Goal: Information Seeking & Learning: Learn about a topic

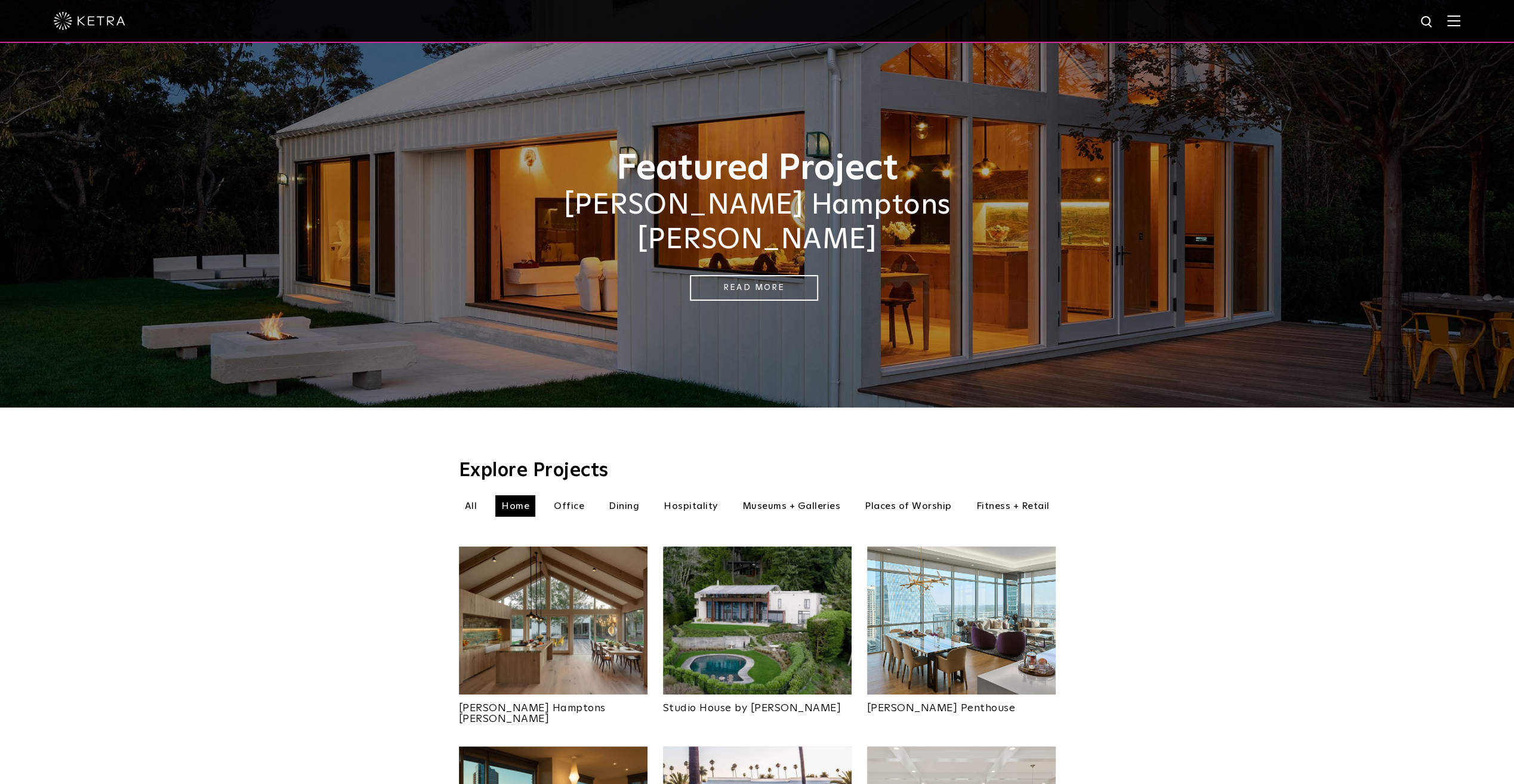
click at [1460, 24] on img at bounding box center [1453, 20] width 13 height 11
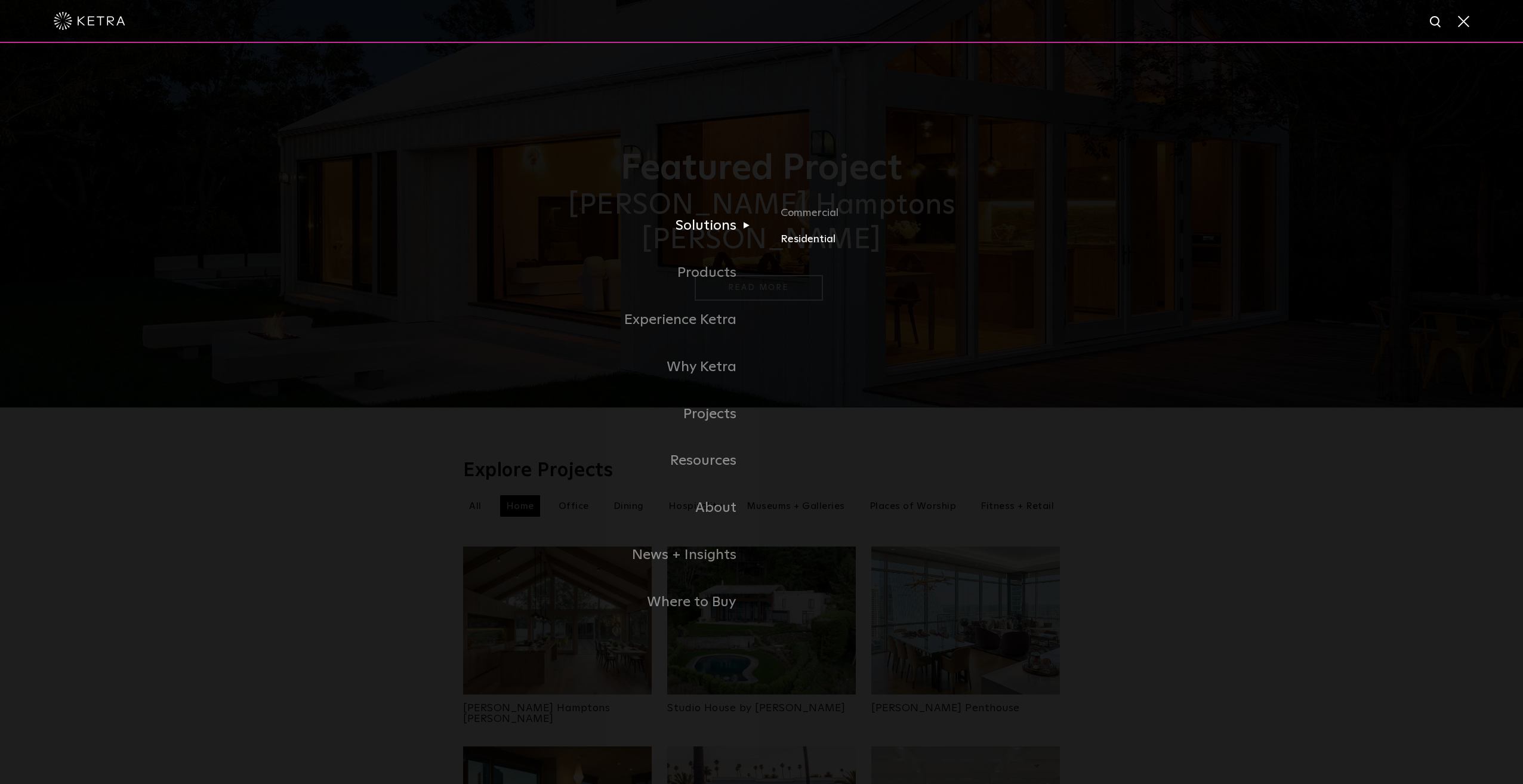
click at [792, 241] on link "Residential" at bounding box center [920, 239] width 279 height 17
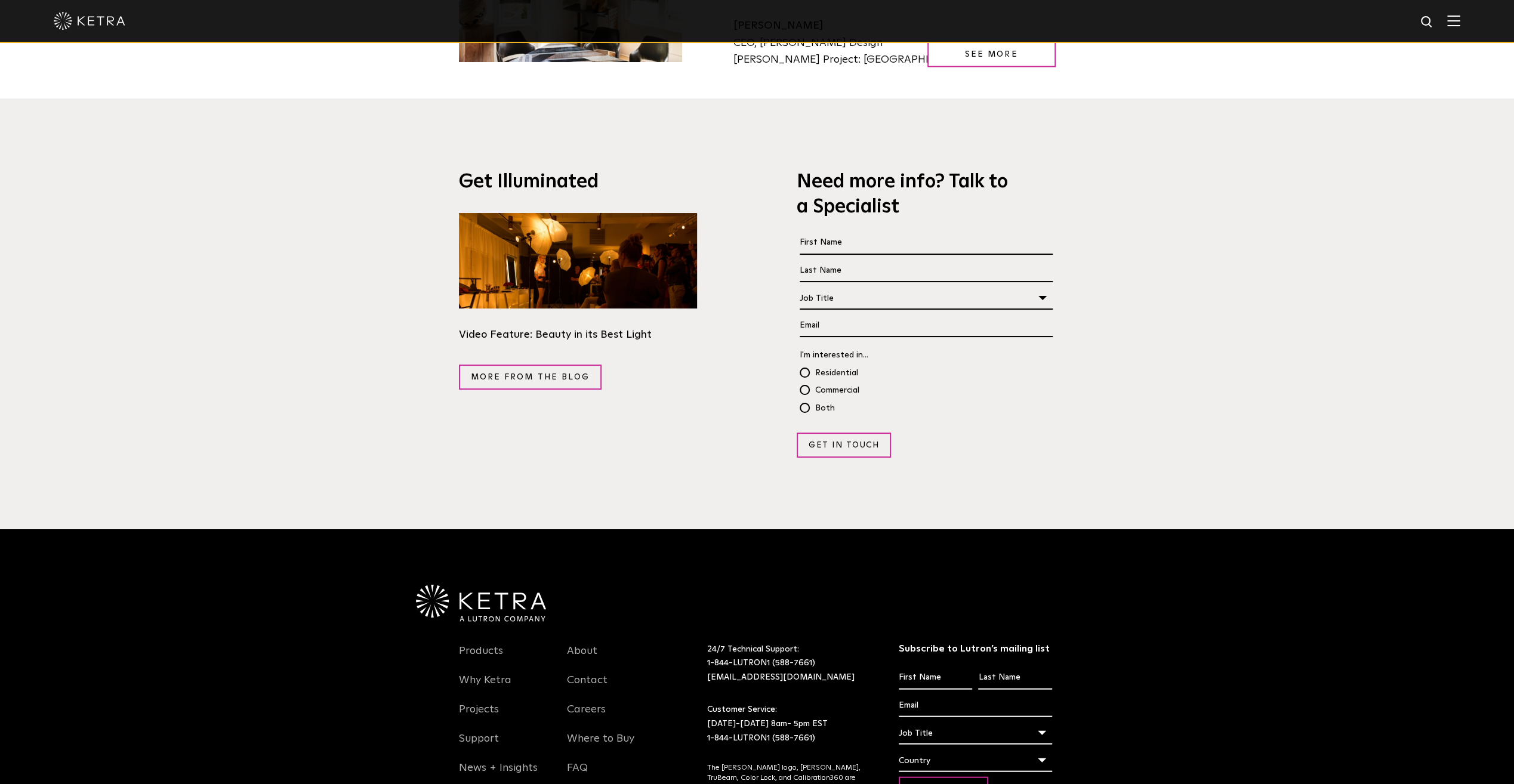
scroll to position [2338, 0]
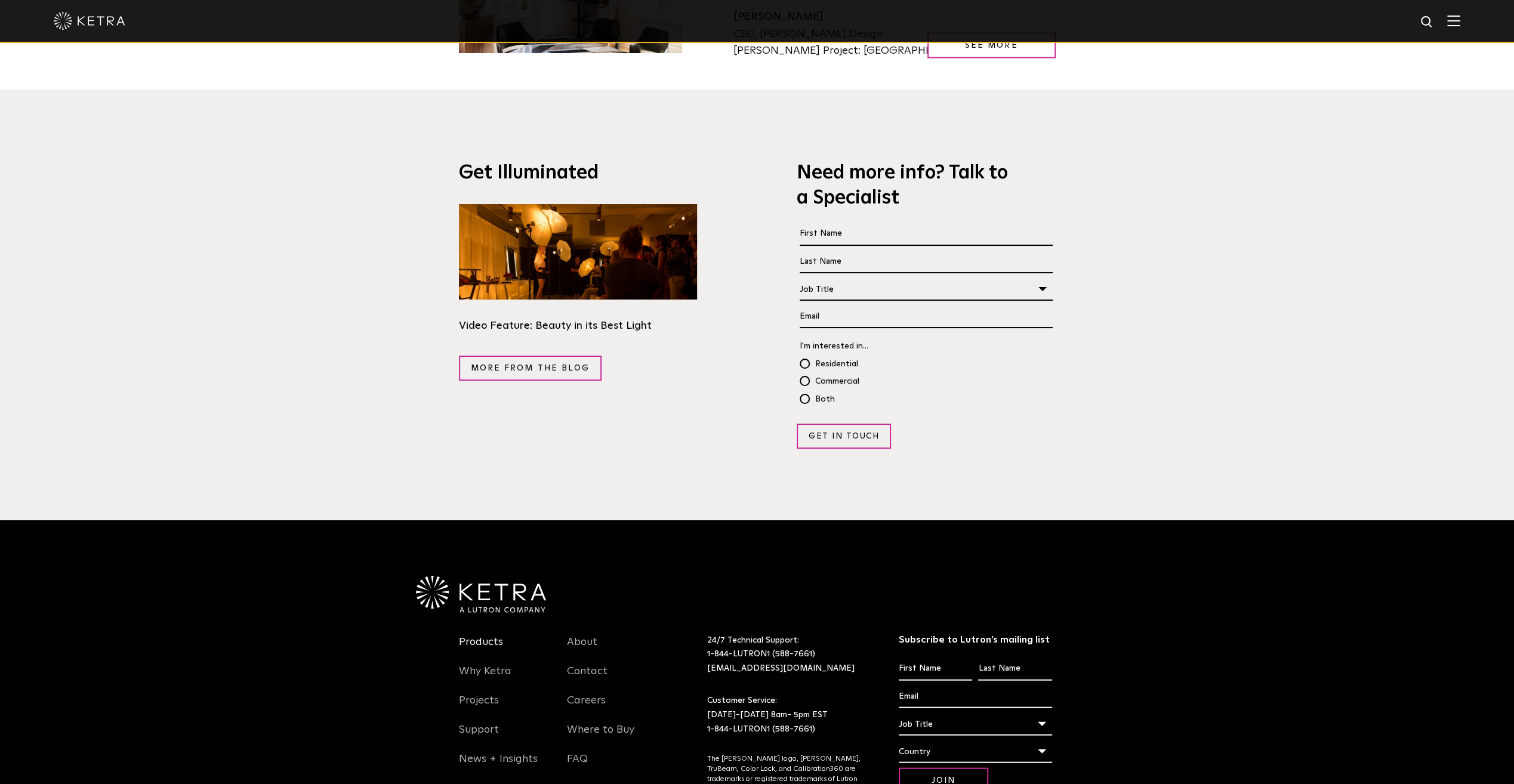
click at [476, 636] on link "Products" at bounding box center [481, 649] width 44 height 28
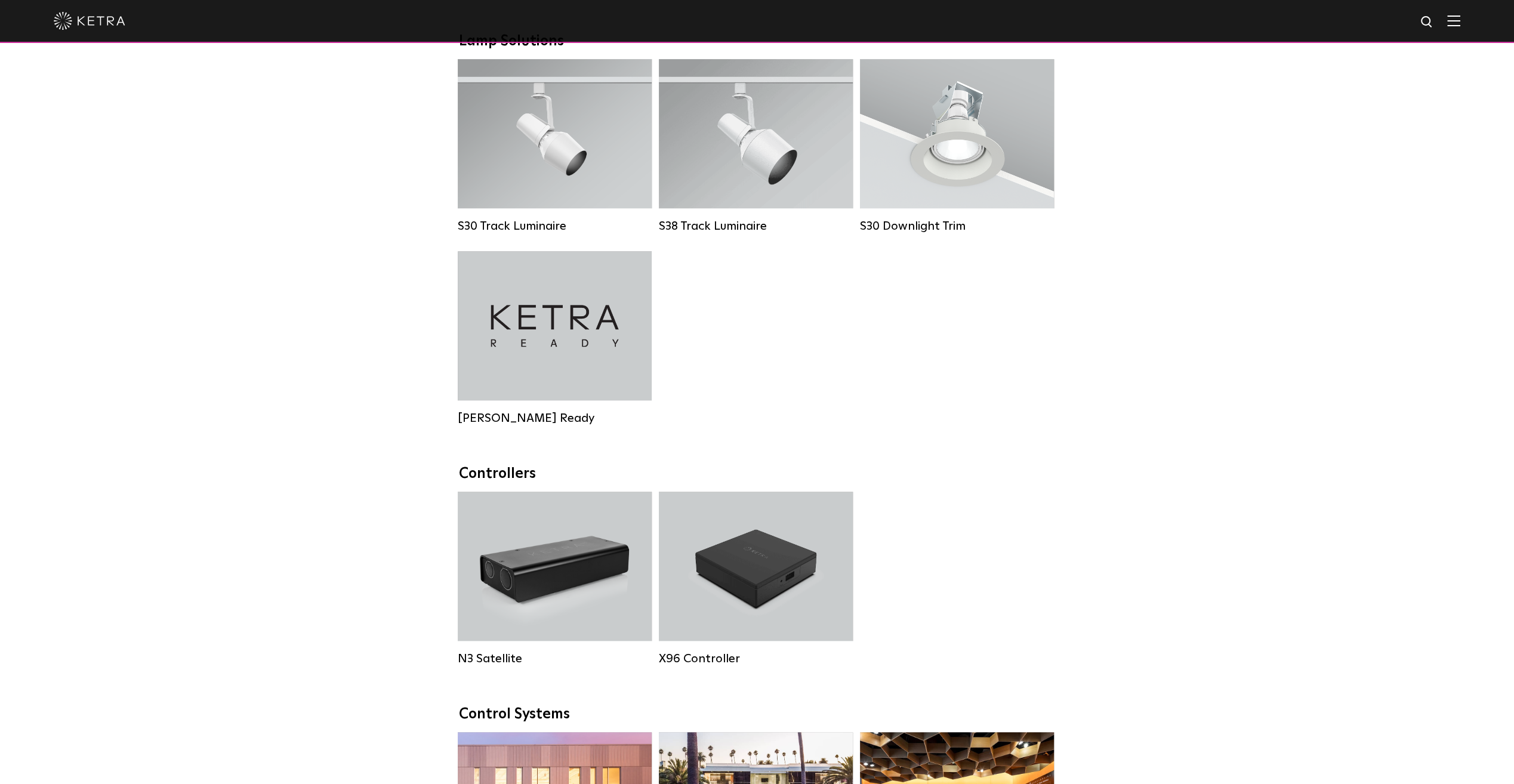
scroll to position [1117, 0]
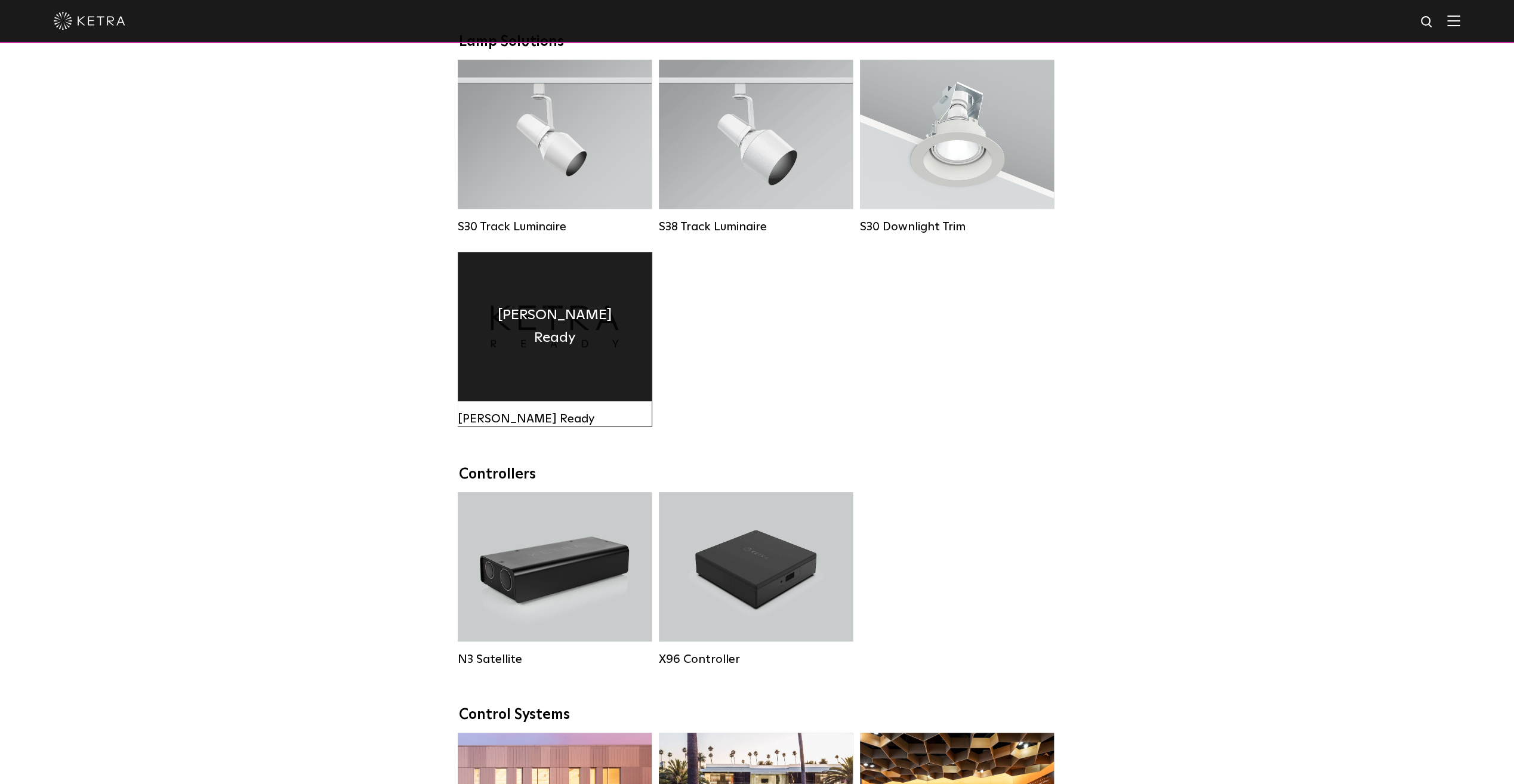
click at [504, 401] on div "Ketra Ready" at bounding box center [554, 326] width 194 height 149
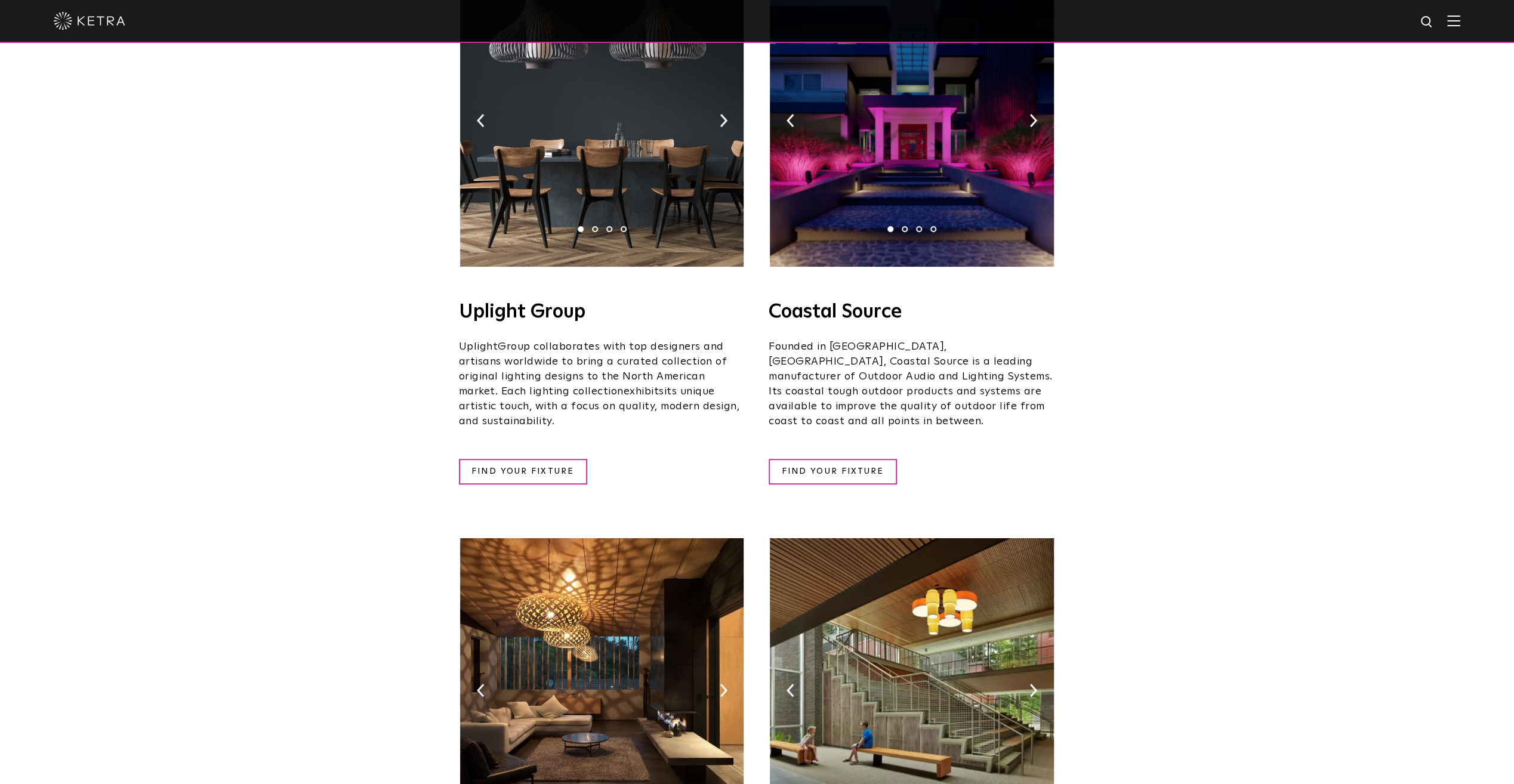
scroll to position [163, 0]
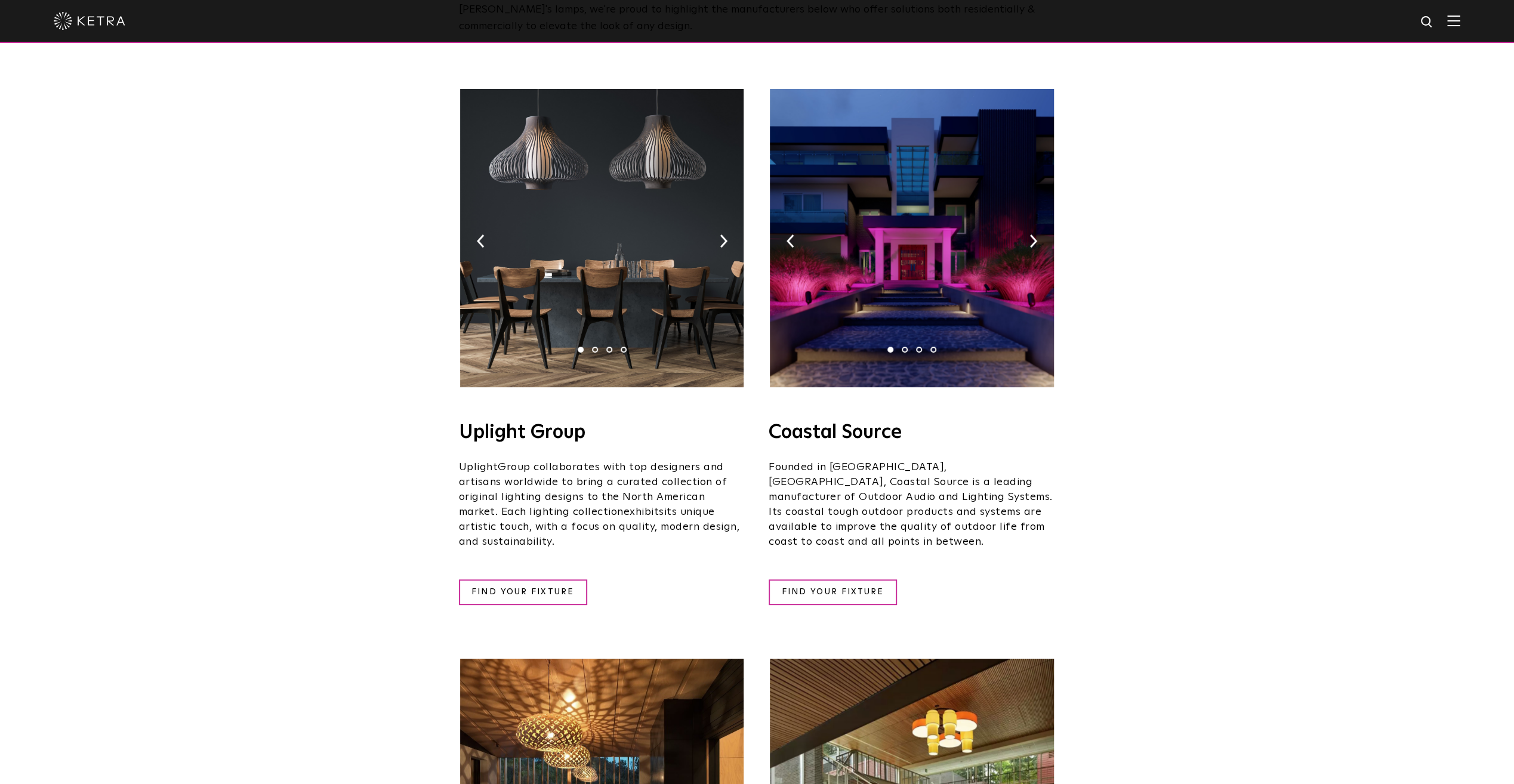
click at [849, 254] on img at bounding box center [912, 238] width 283 height 298
click at [830, 580] on link "FIND YOUR FIXTURE" at bounding box center [833, 592] width 128 height 26
